Goal: Find specific page/section: Find specific page/section

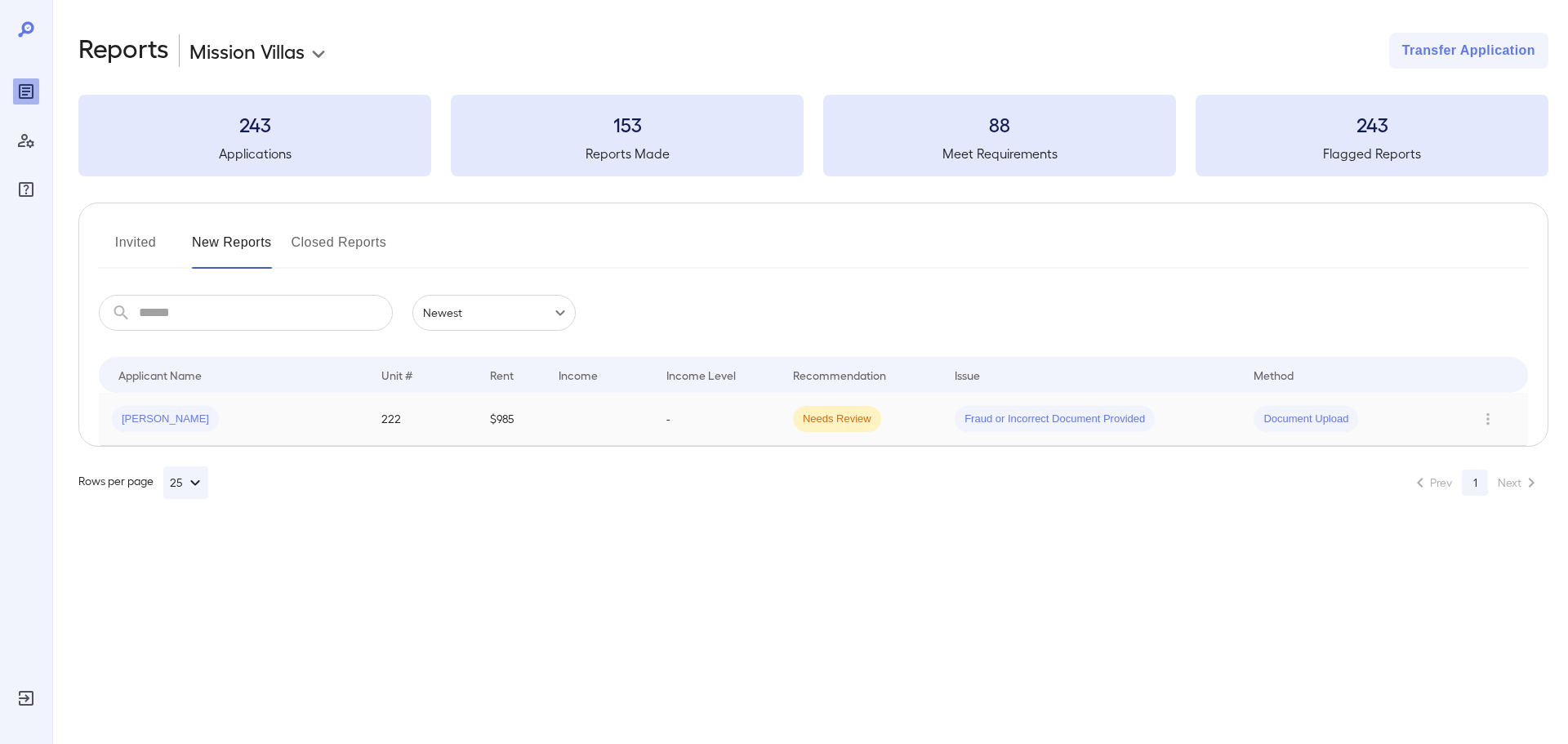
click at [237, 420] on div "[PERSON_NAME]" at bounding box center [233, 418] width 243 height 27
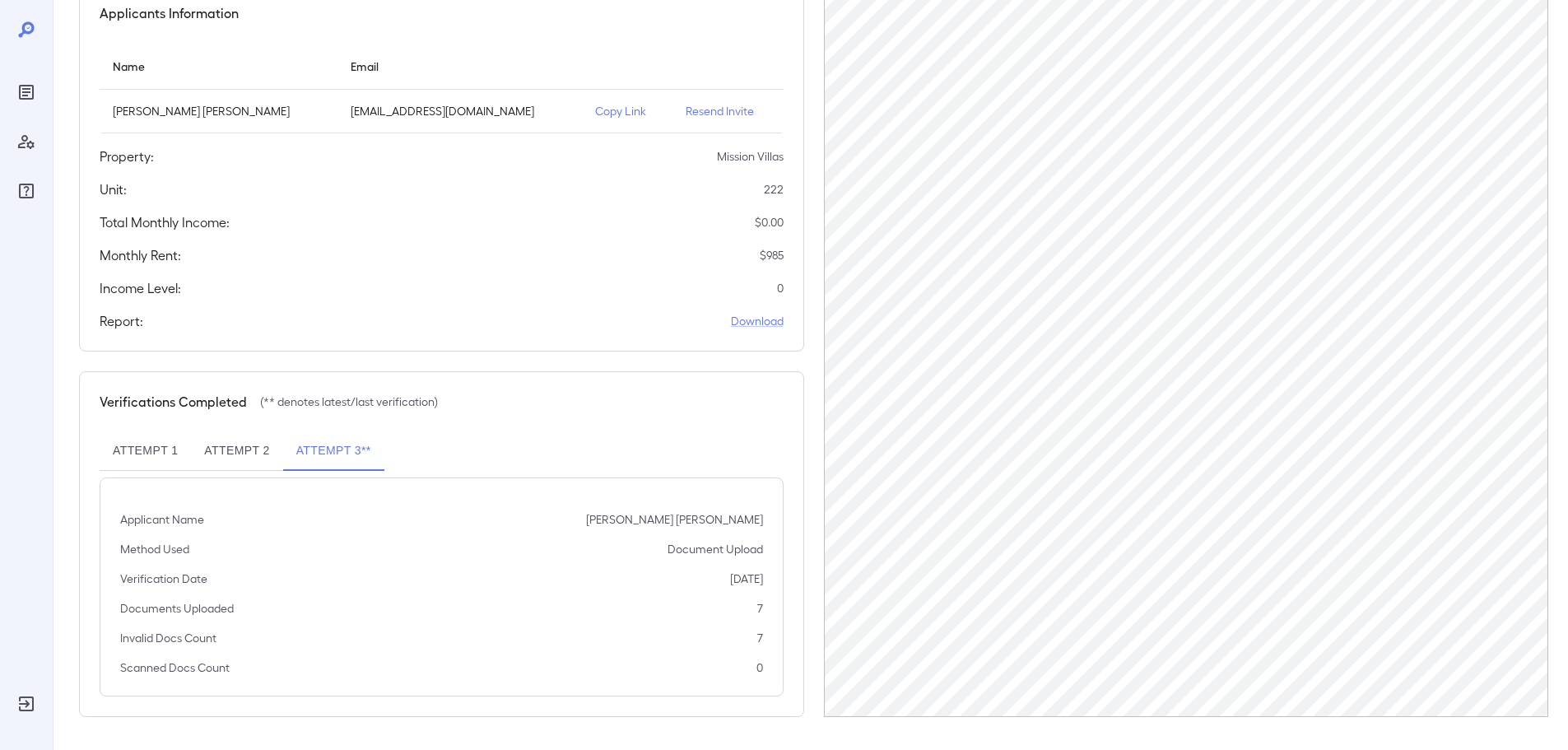
scroll to position [1, 0]
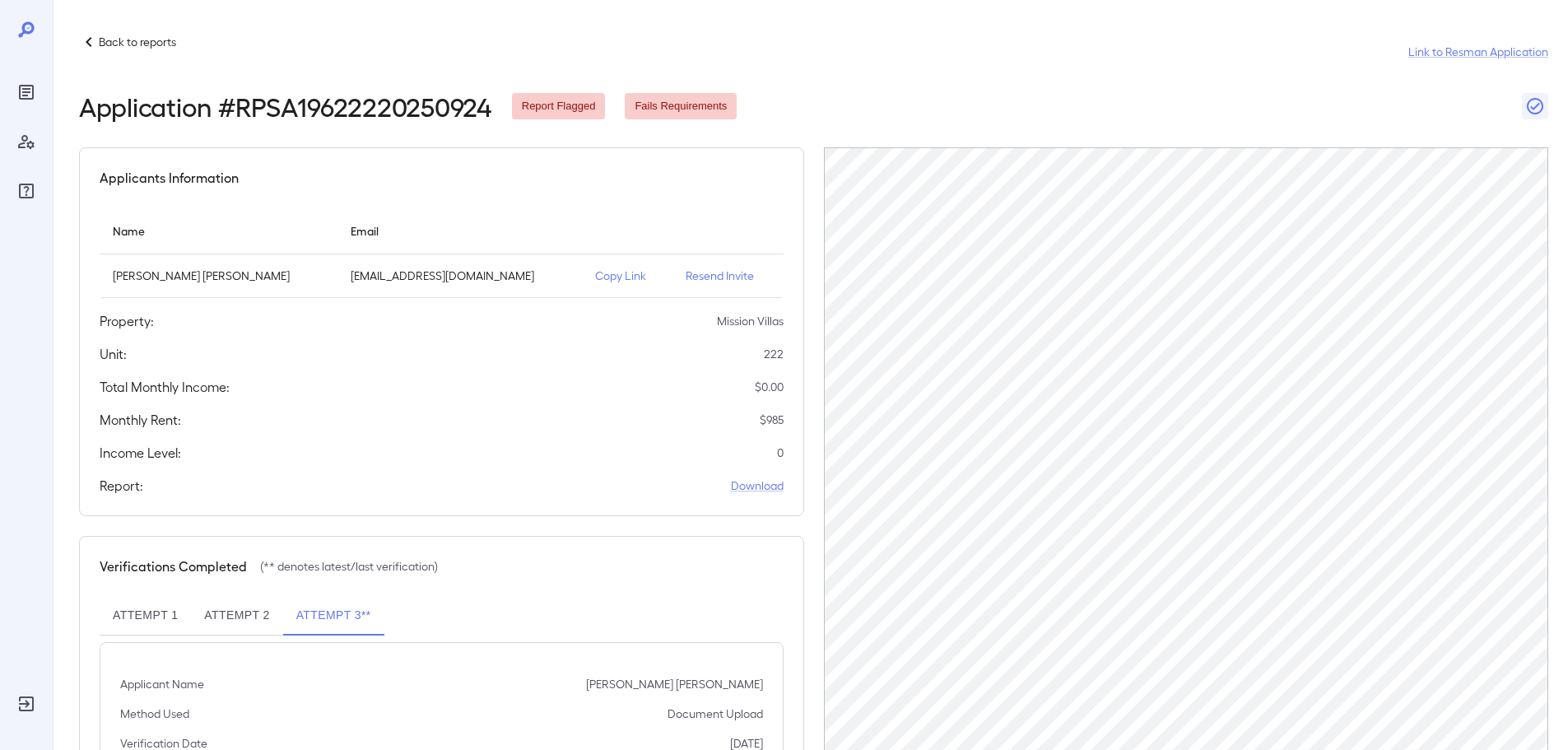
click at [625, 278] on p "Copy Link" at bounding box center [627, 276] width 65 height 17
click at [100, 43] on p "Back to reports" at bounding box center [138, 42] width 77 height 17
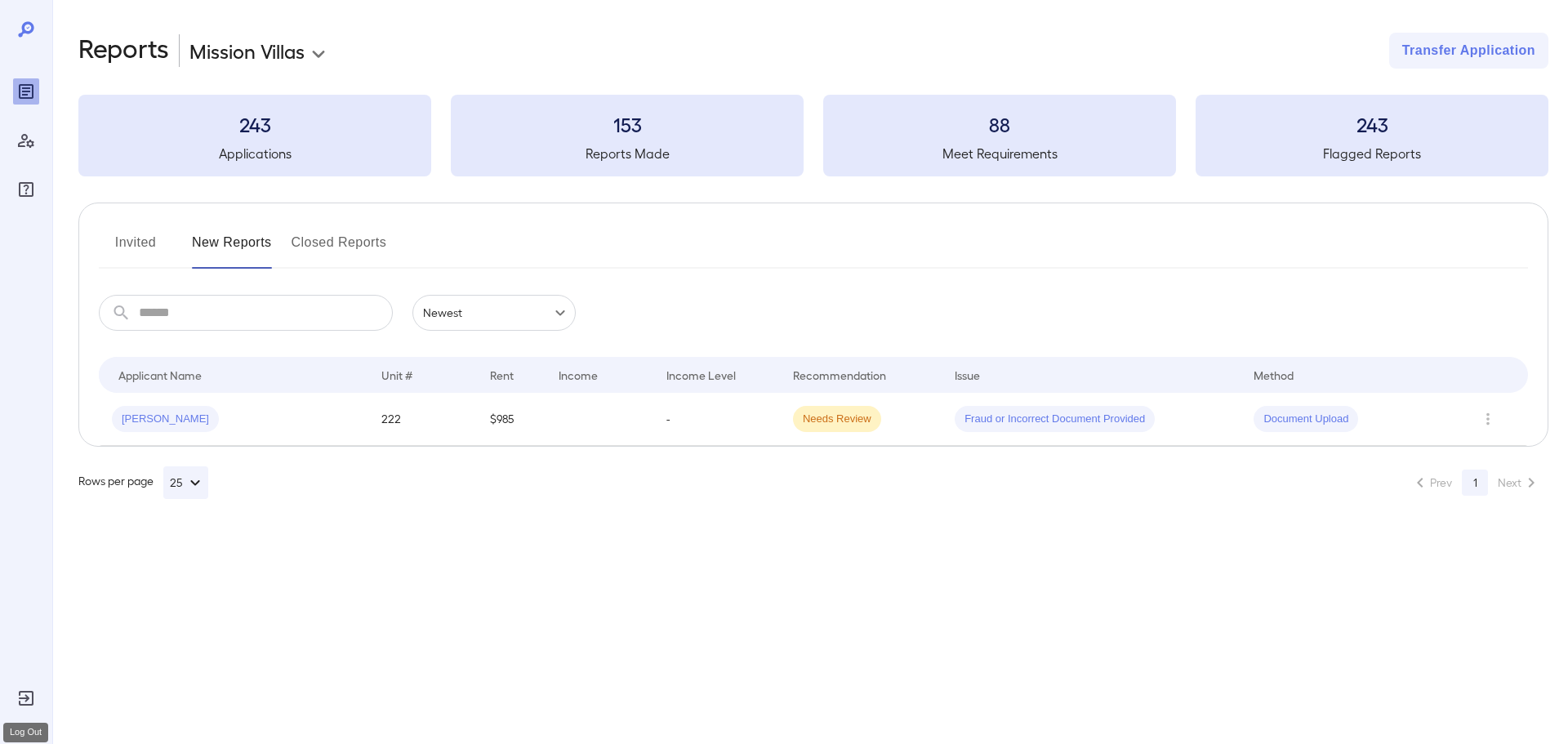
click at [24, 701] on icon "Log Out" at bounding box center [27, 698] width 20 height 20
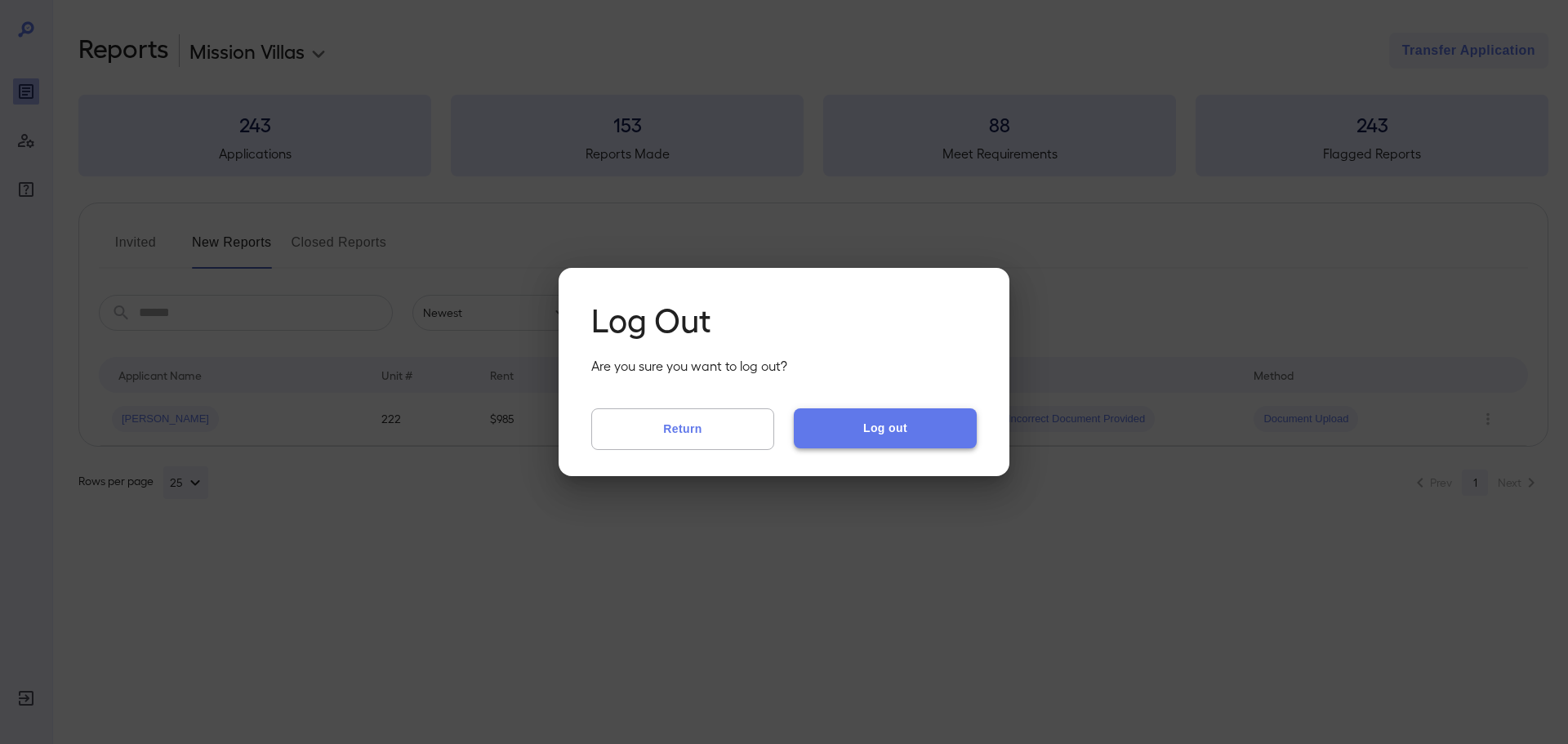
click at [851, 431] on button "Log out" at bounding box center [885, 428] width 183 height 39
